Goal: Information Seeking & Learning: Check status

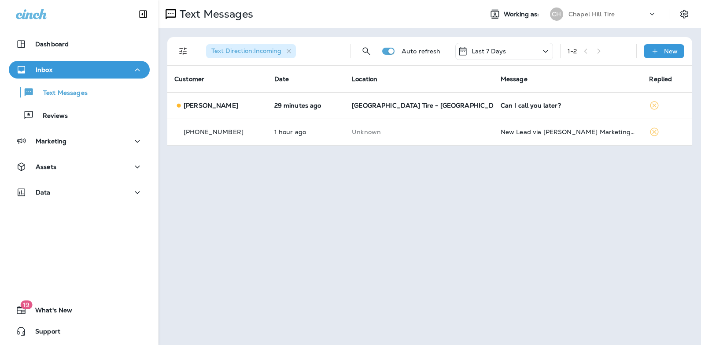
click at [545, 49] on icon at bounding box center [546, 51] width 11 height 11
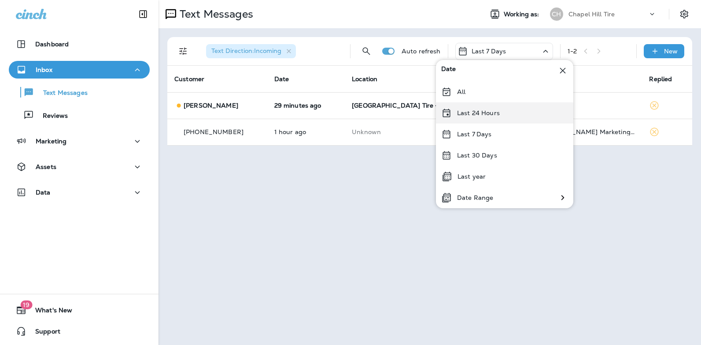
click at [501, 111] on div "Last 24 Hours" at bounding box center [504, 112] width 137 height 21
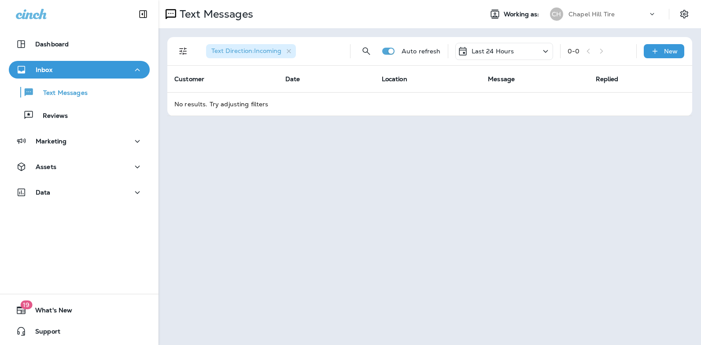
click at [545, 52] on icon at bounding box center [546, 51] width 11 height 11
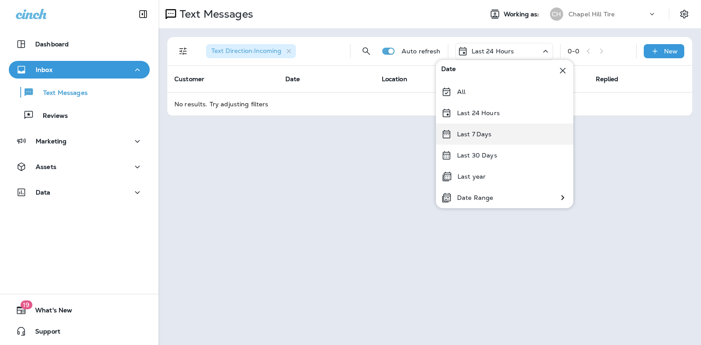
click at [503, 136] on div "Last 7 Days" at bounding box center [504, 133] width 137 height 21
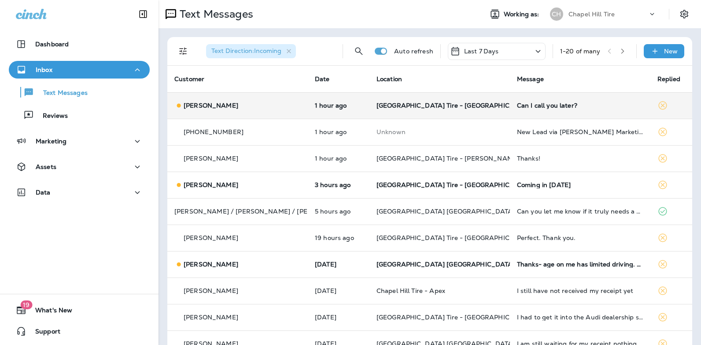
click at [549, 107] on div "Can I call you later?" at bounding box center [580, 105] width 126 height 7
click at [549, 107] on div at bounding box center [585, 65] width 291 height 117
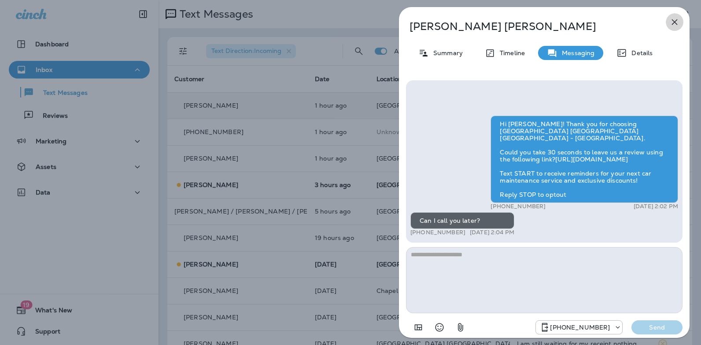
click at [675, 20] on icon "button" at bounding box center [675, 22] width 11 height 11
